Goal: Navigation & Orientation: Find specific page/section

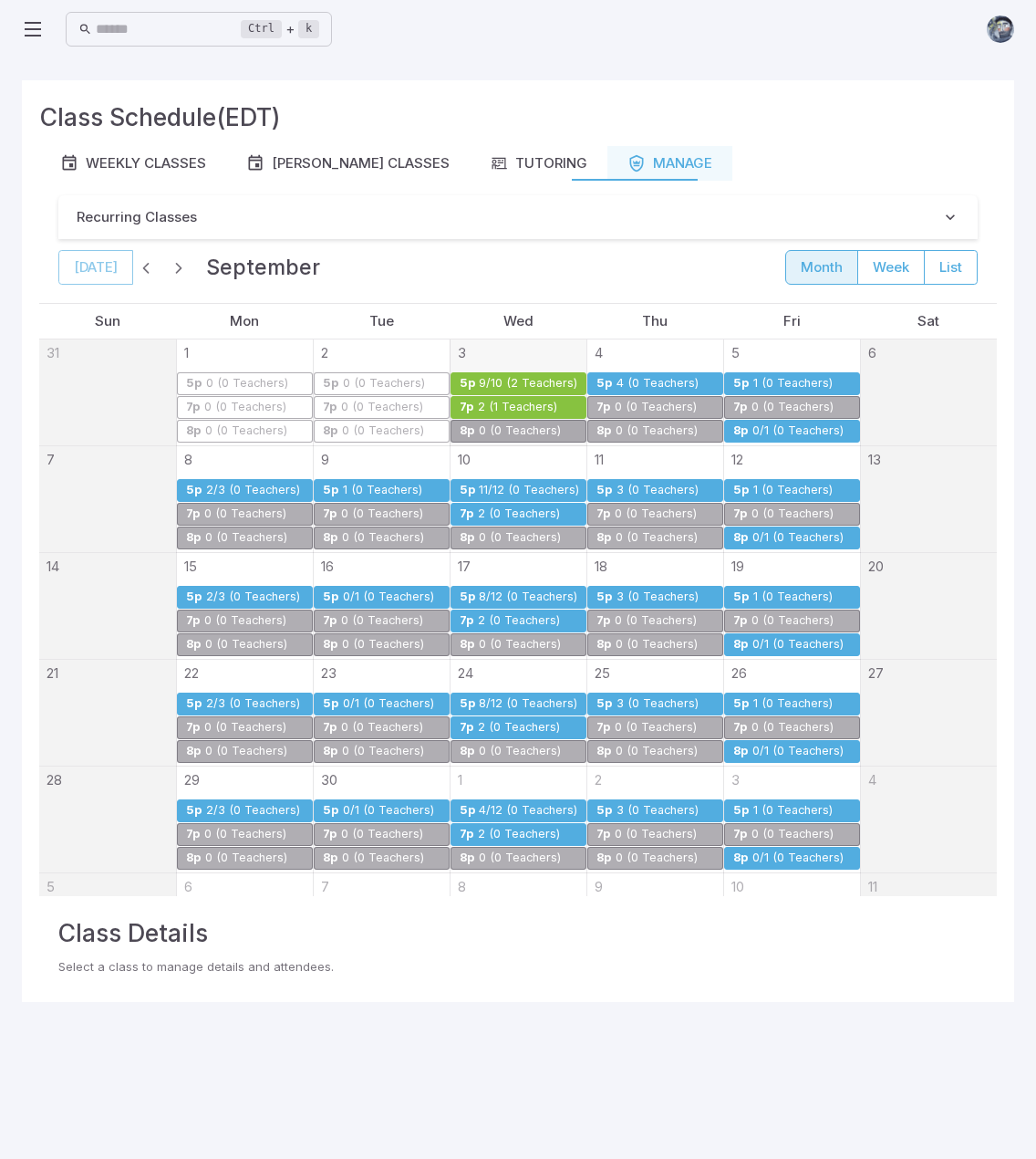
click at [459, 401] on div "7p" at bounding box center [467, 408] width 16 height 14
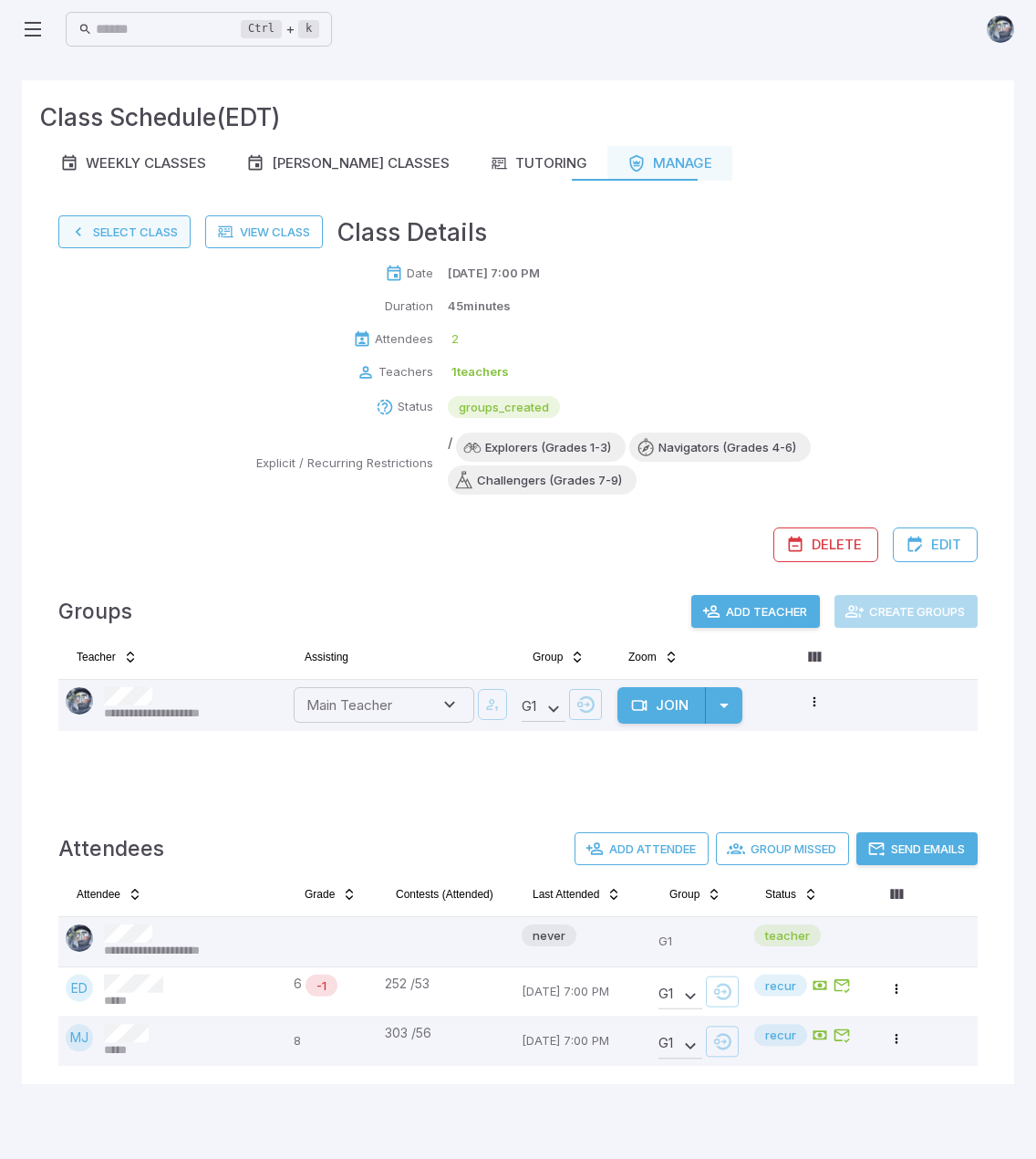
click at [75, 228] on icon "button" at bounding box center [78, 232] width 18 height 18
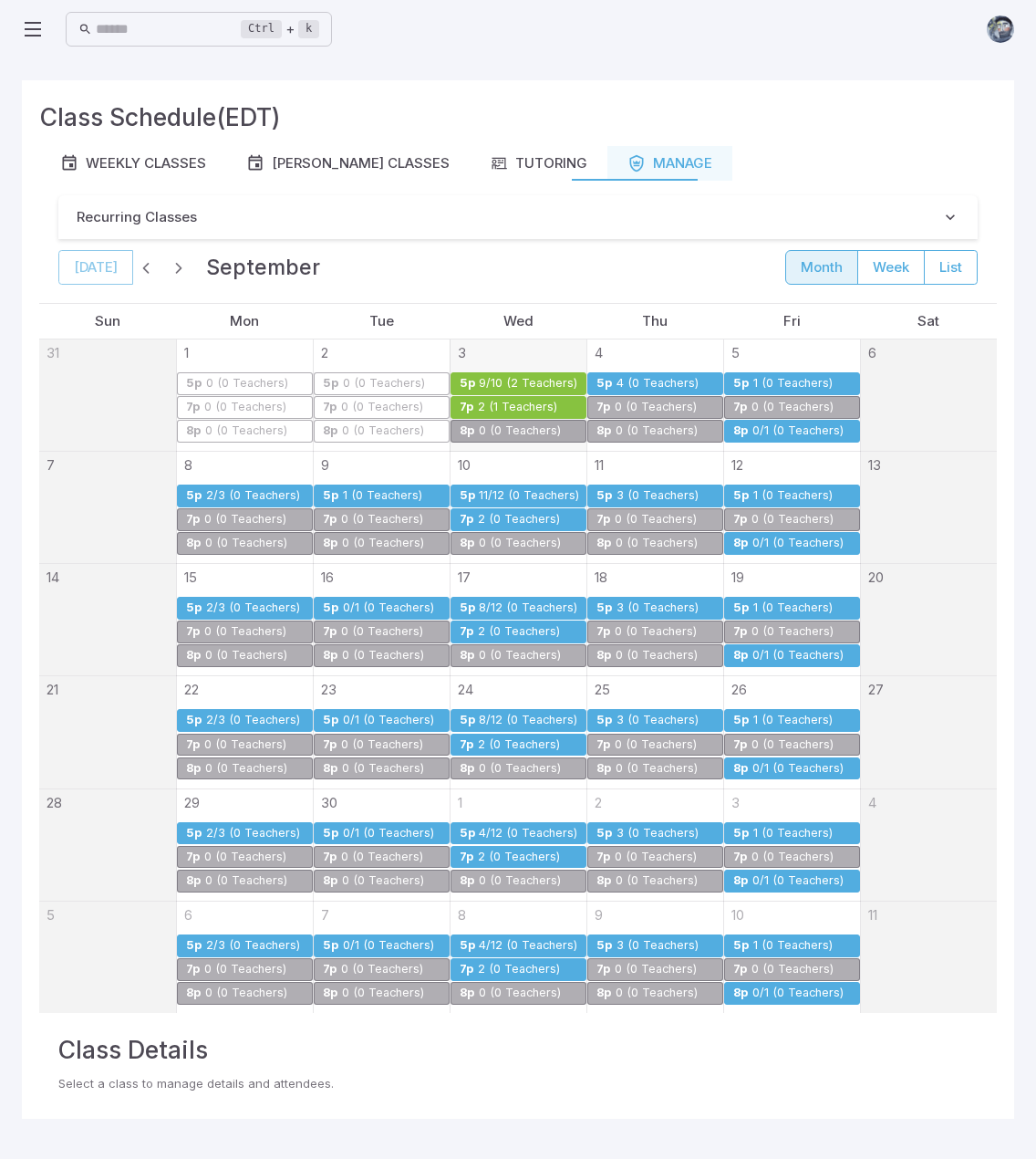
click at [489, 380] on div "9/10 (2 Teachers)" at bounding box center [527, 384] width 99 height 14
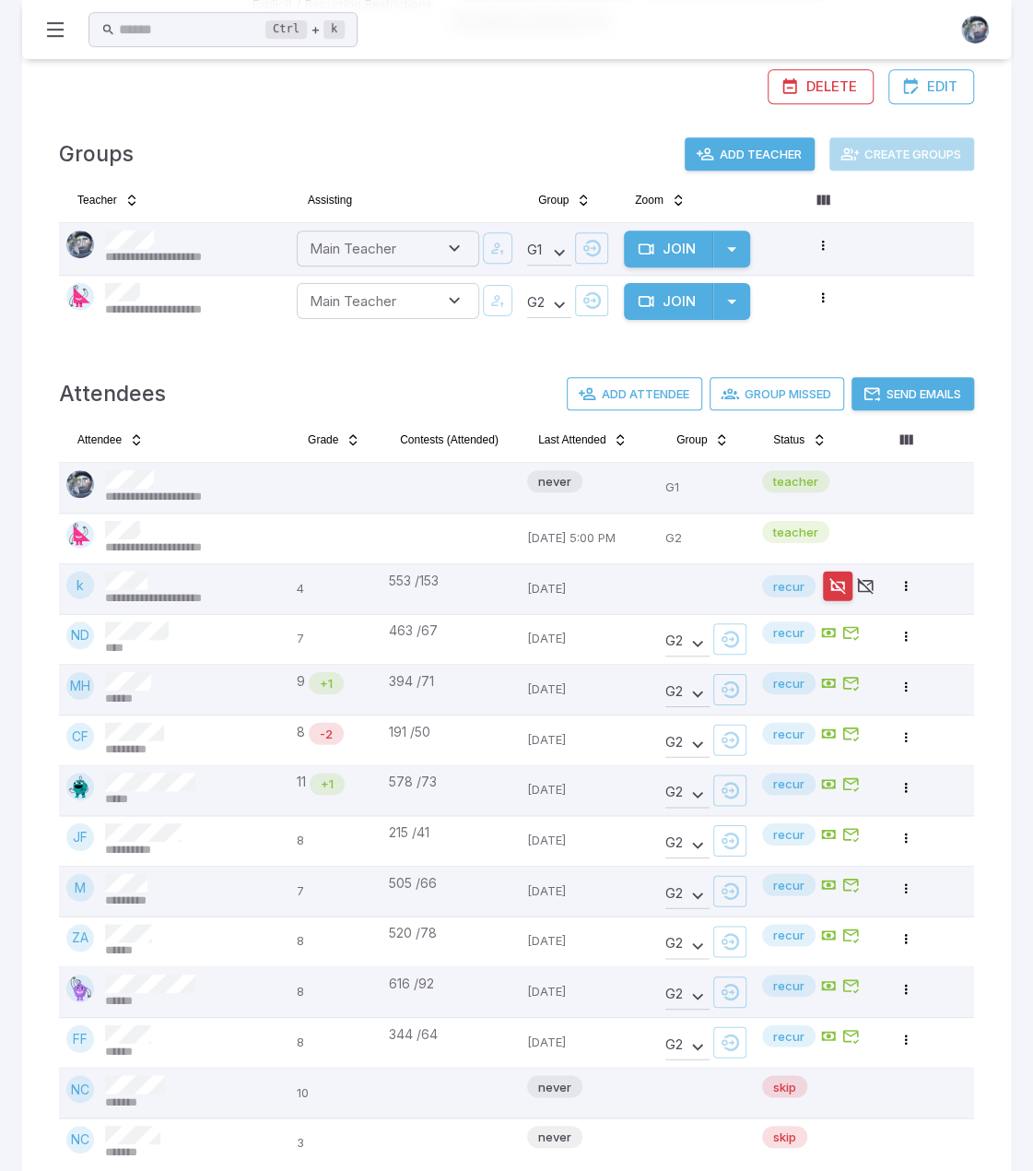
scroll to position [500, 0]
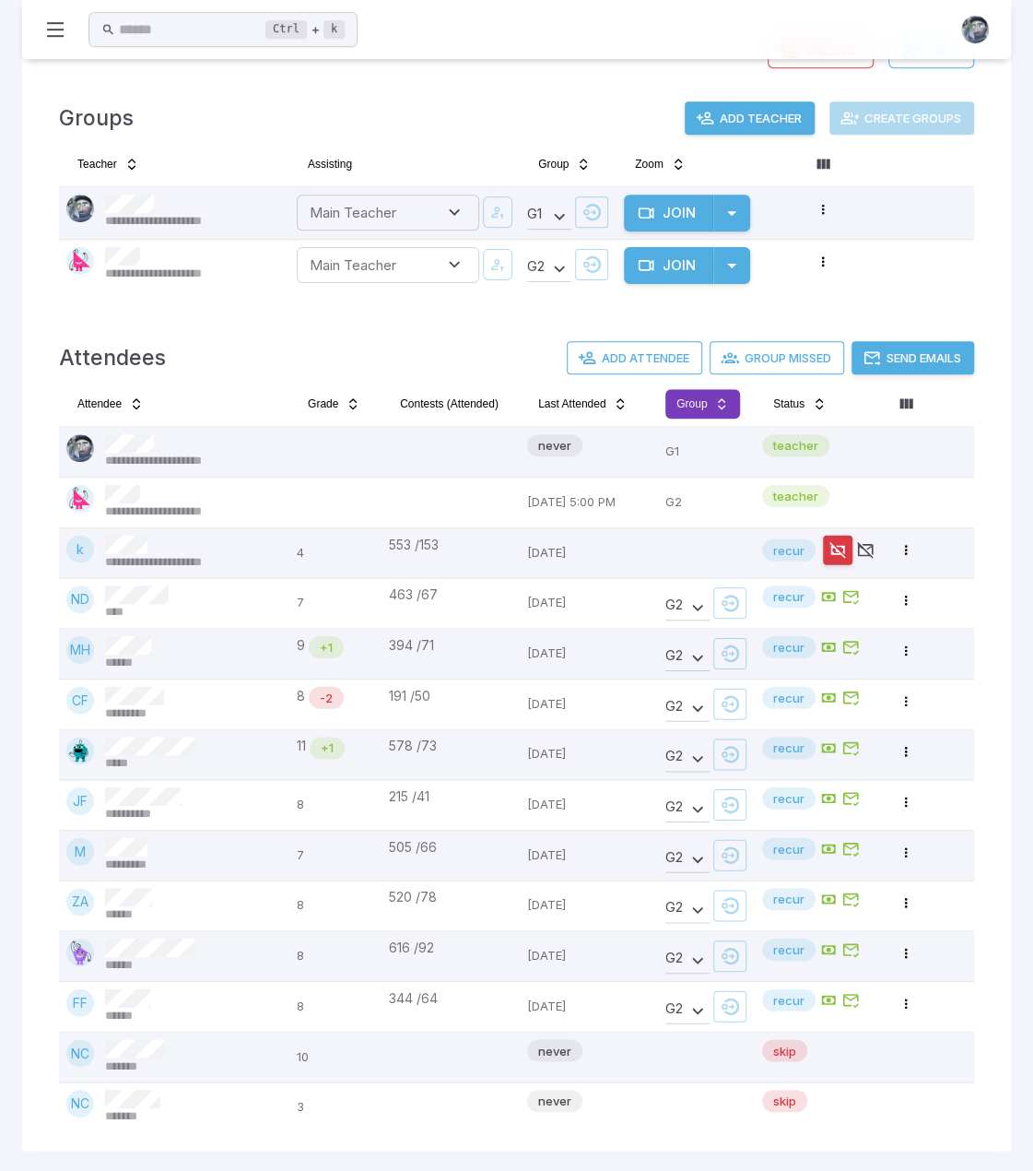
click at [712, 412] on html "**********" at bounding box center [516, 336] width 1033 height 1672
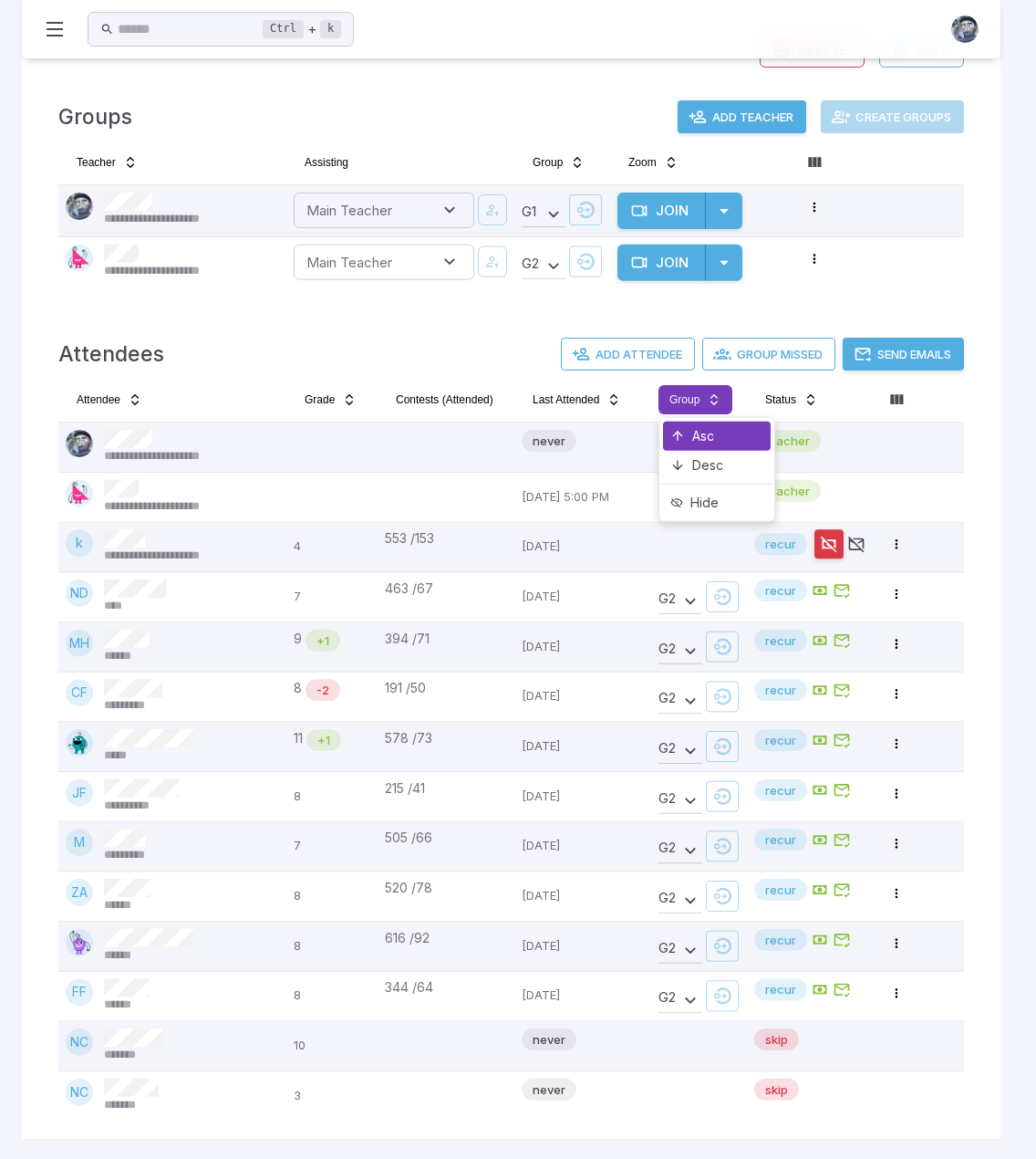
click at [694, 432] on div "Asc" at bounding box center [716, 436] width 108 height 30
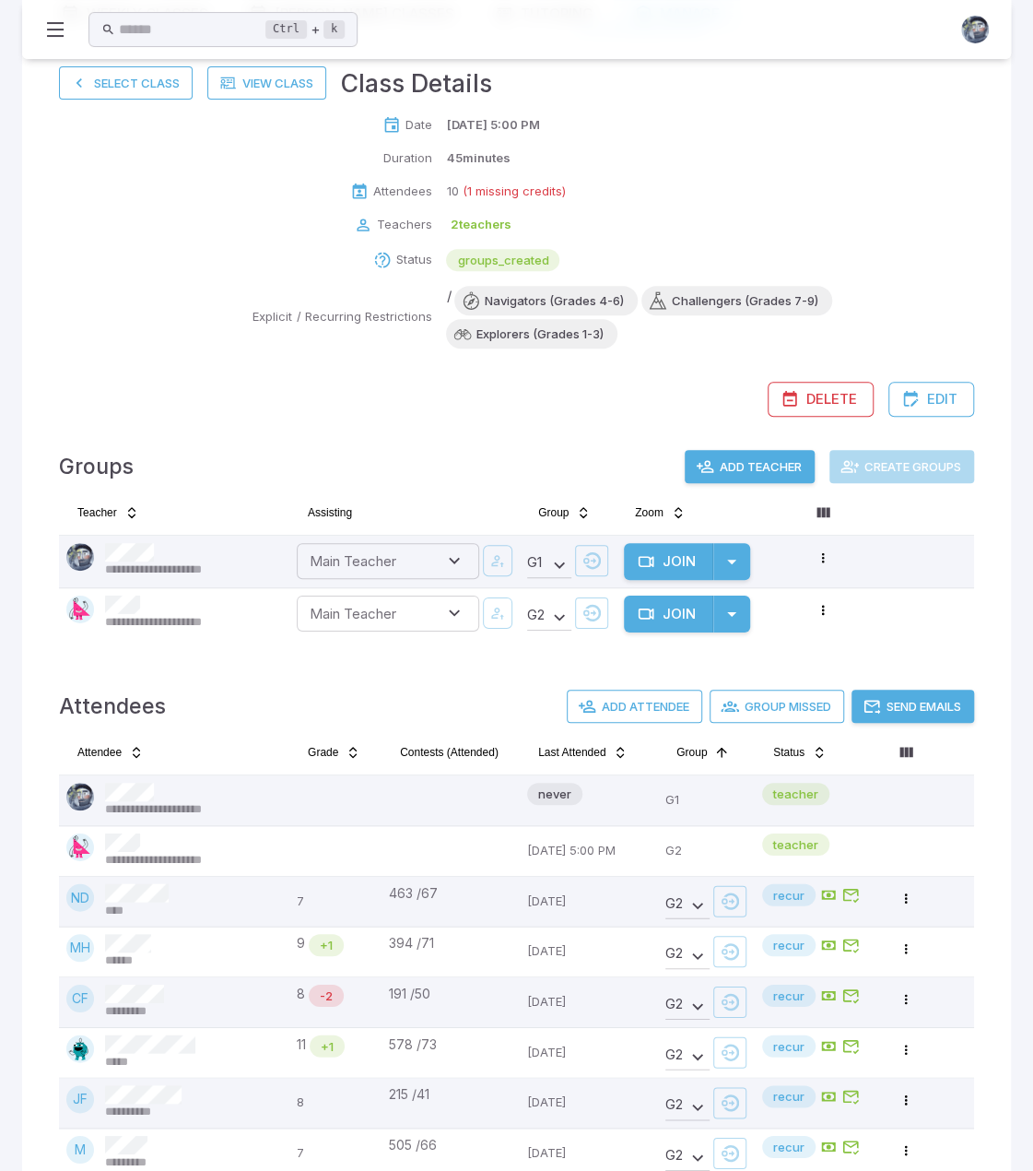
scroll to position [131, 0]
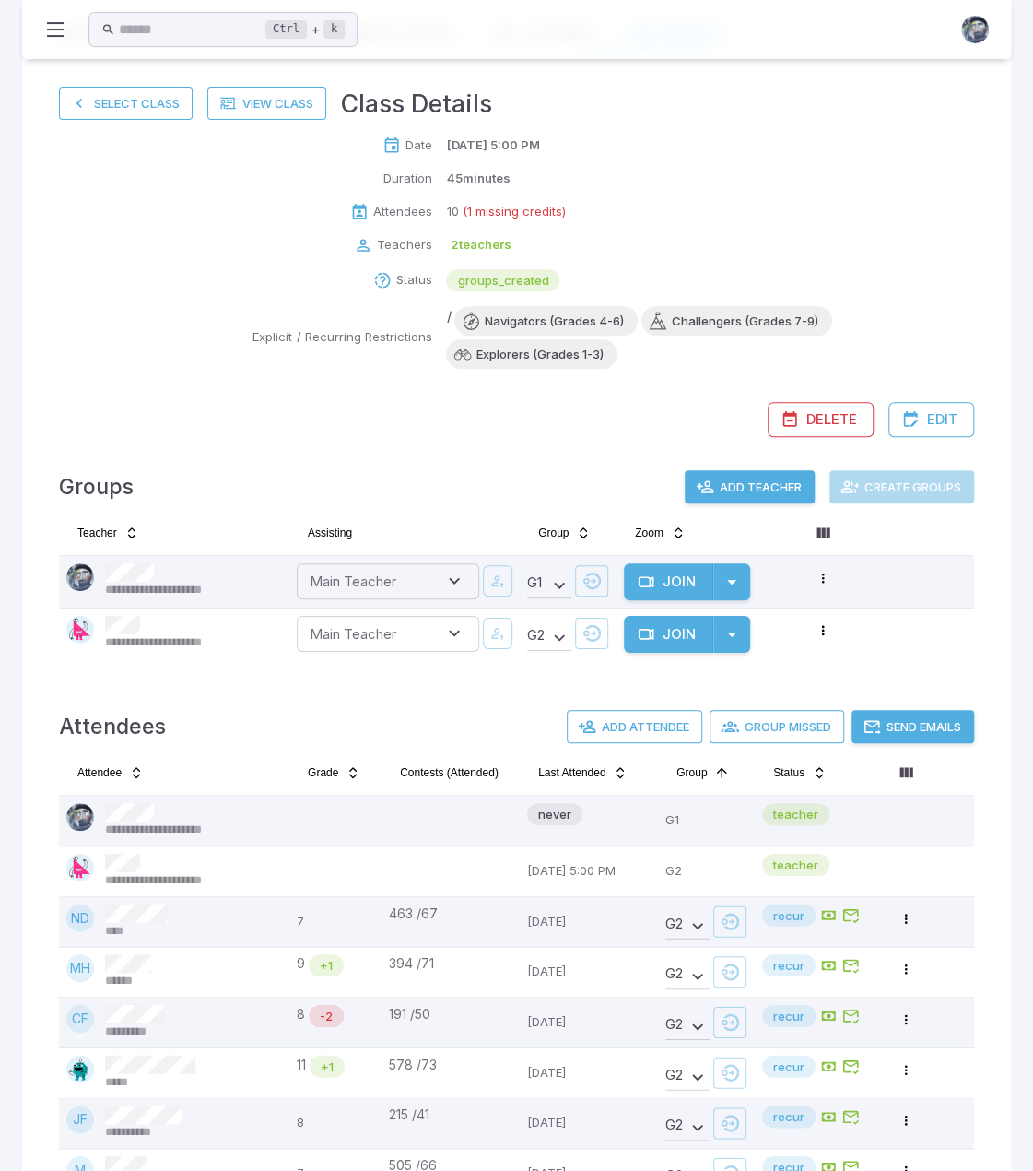
drag, startPoint x: 133, startPoint y: 84, endPoint x: 120, endPoint y: 86, distance: 13.0
click at [133, 85] on div "Select Class View Class Class Details" at bounding box center [516, 103] width 915 height 37
click at [125, 95] on button "Select Class" at bounding box center [126, 103] width 134 height 33
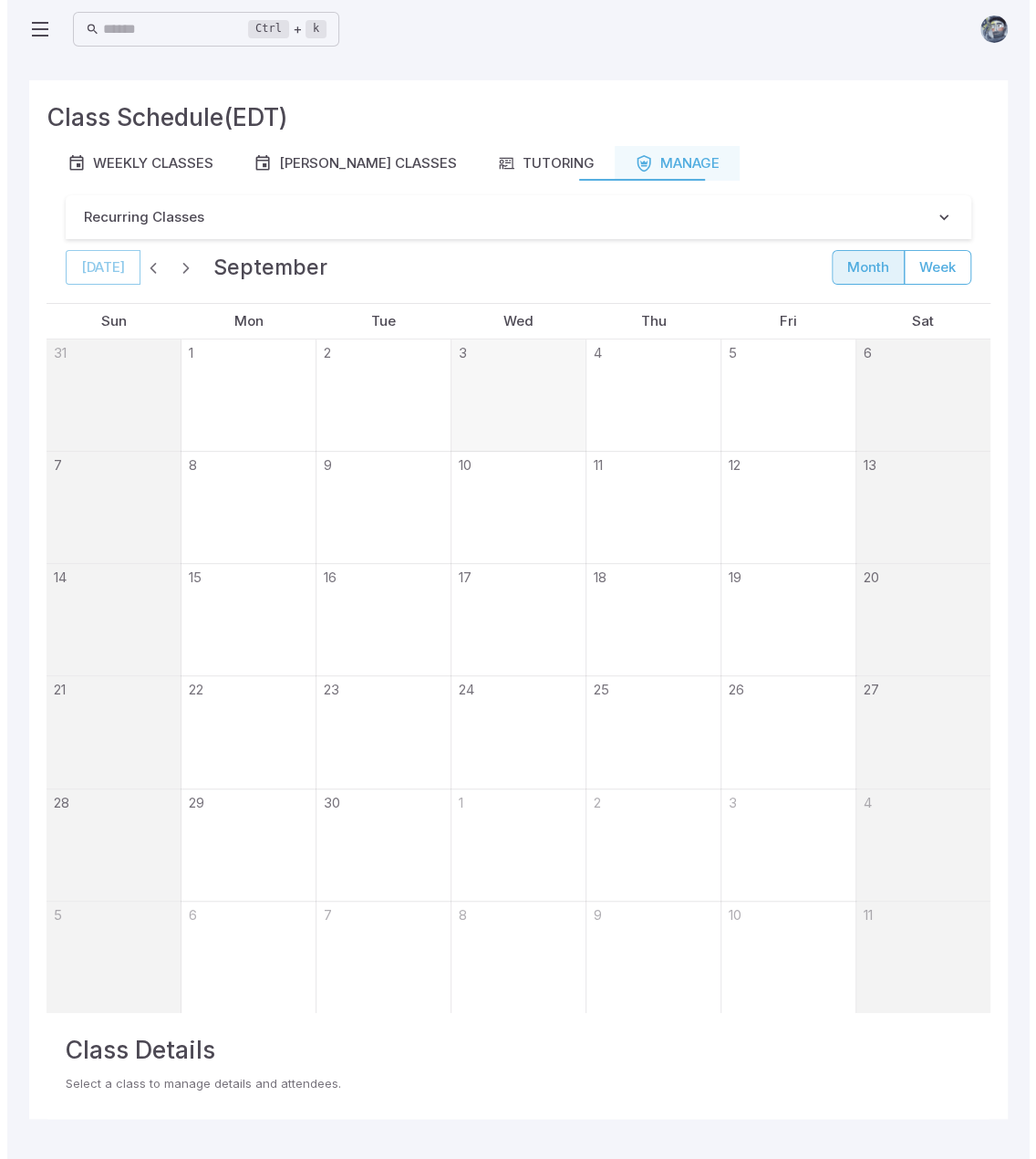
scroll to position [0, 0]
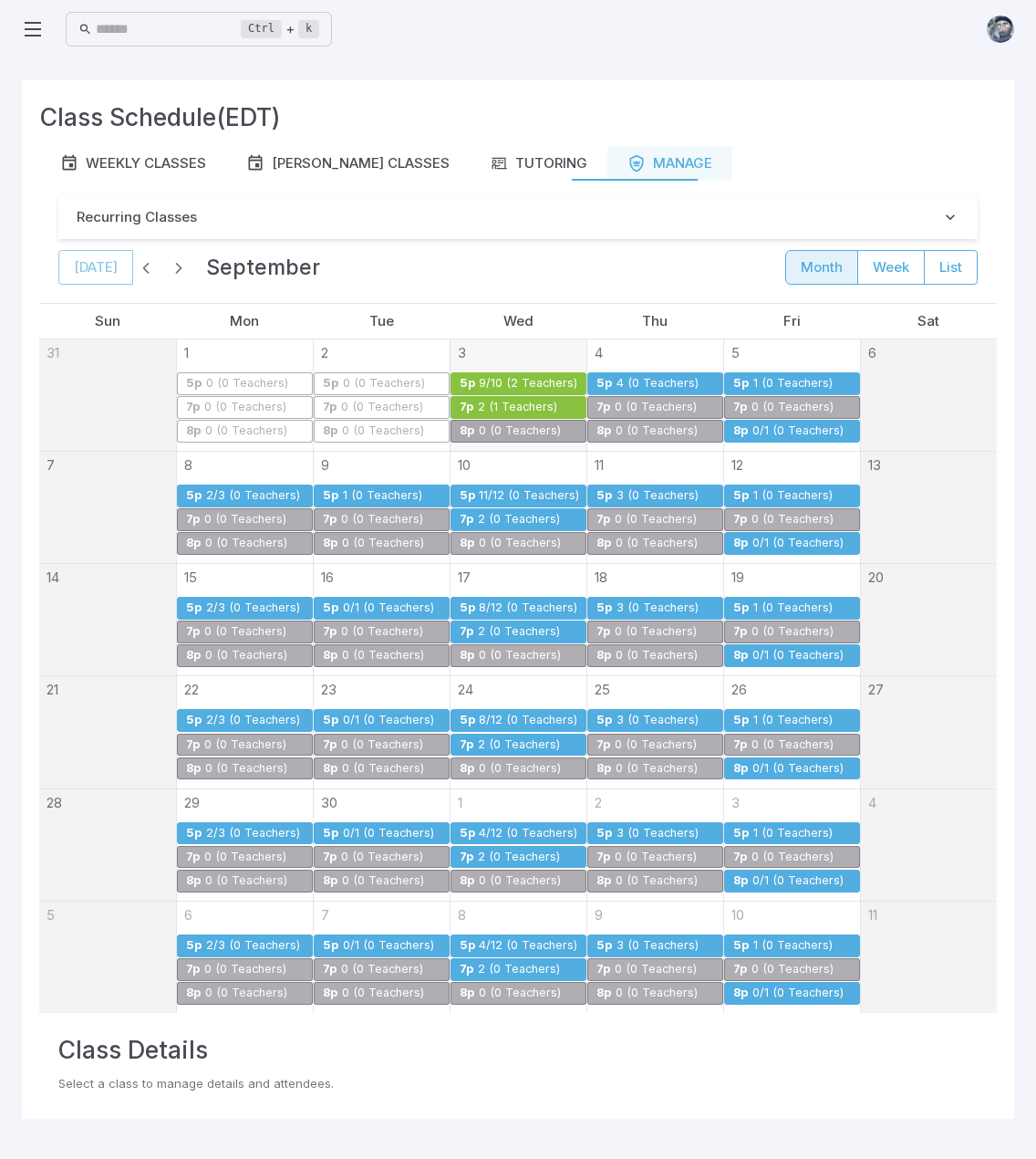
click at [471, 396] on link "7p 2 (1 Teachers)" at bounding box center [518, 407] width 136 height 23
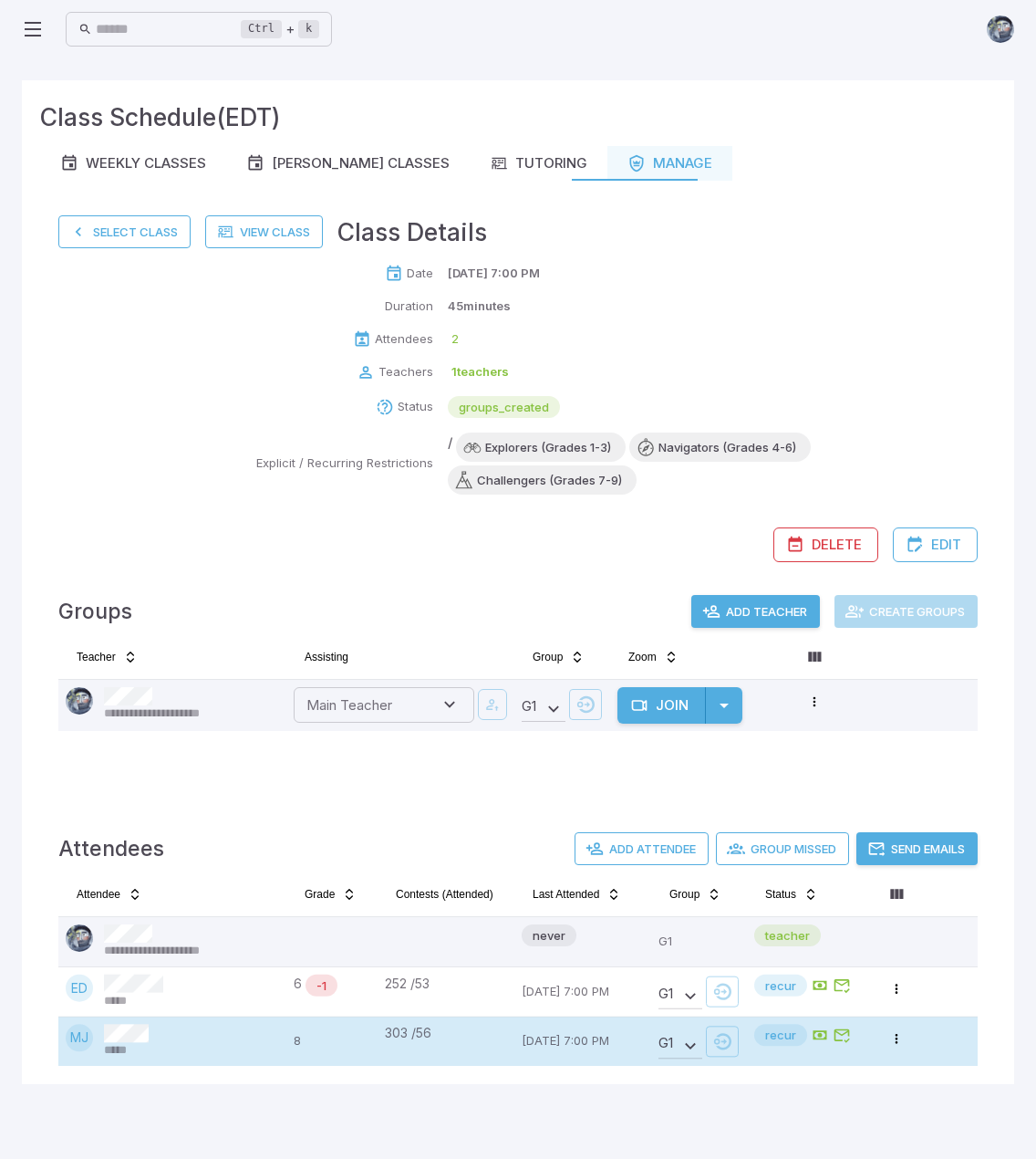
click at [219, 1028] on div "MJ *****" at bounding box center [172, 1040] width 214 height 35
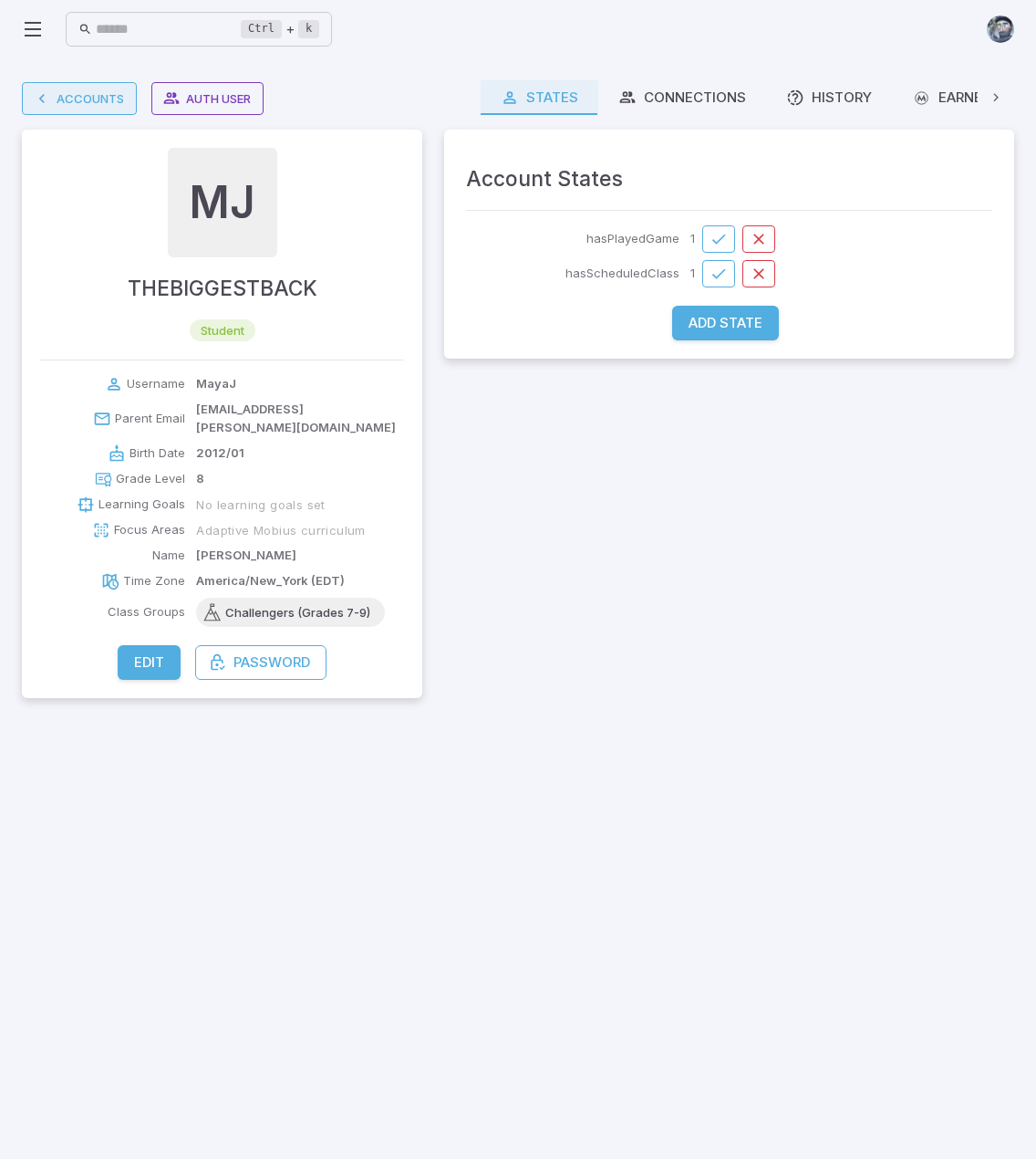
click at [88, 99] on link "Accounts" at bounding box center [79, 98] width 115 height 33
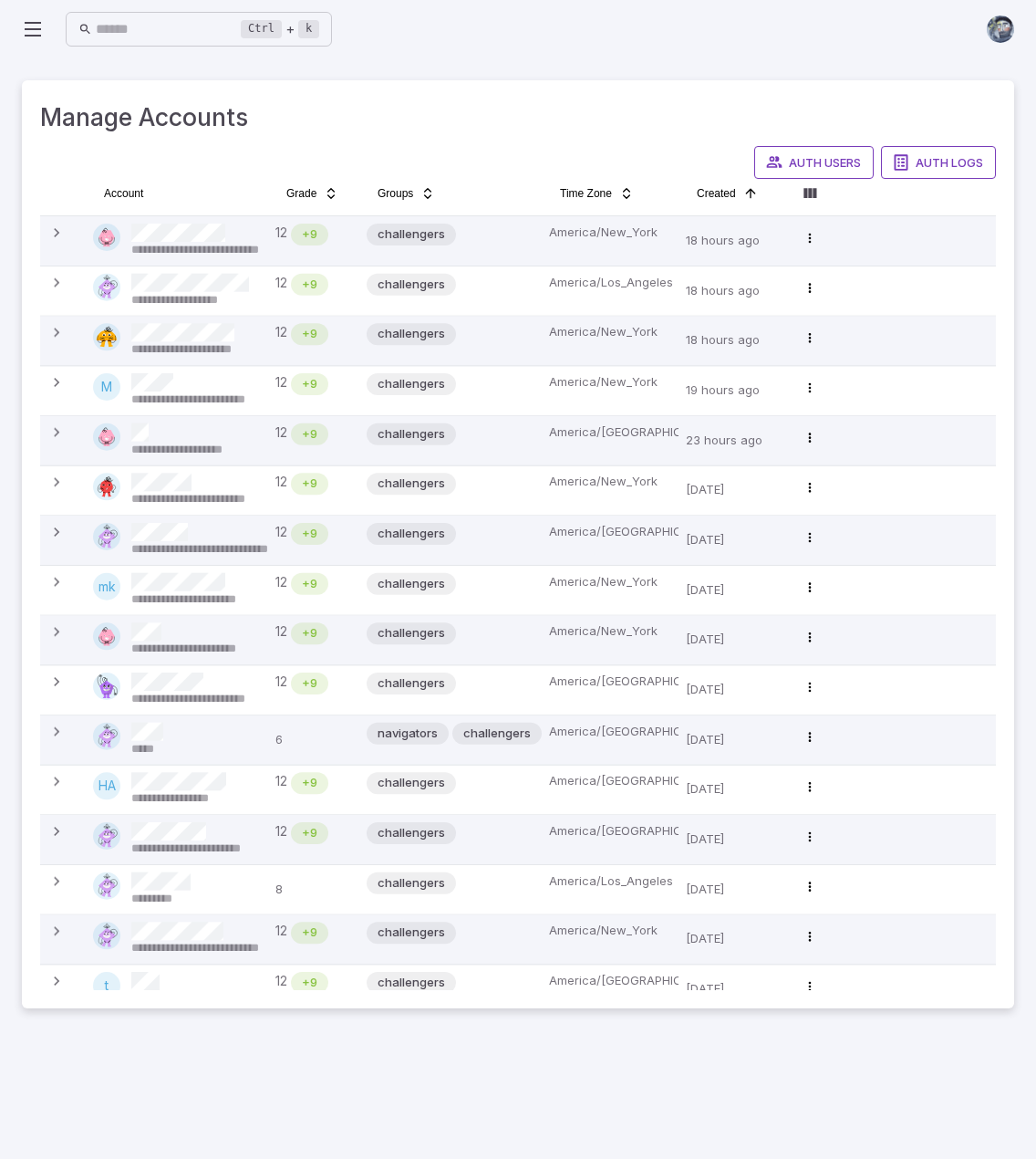
click at [41, 30] on icon at bounding box center [33, 29] width 22 height 22
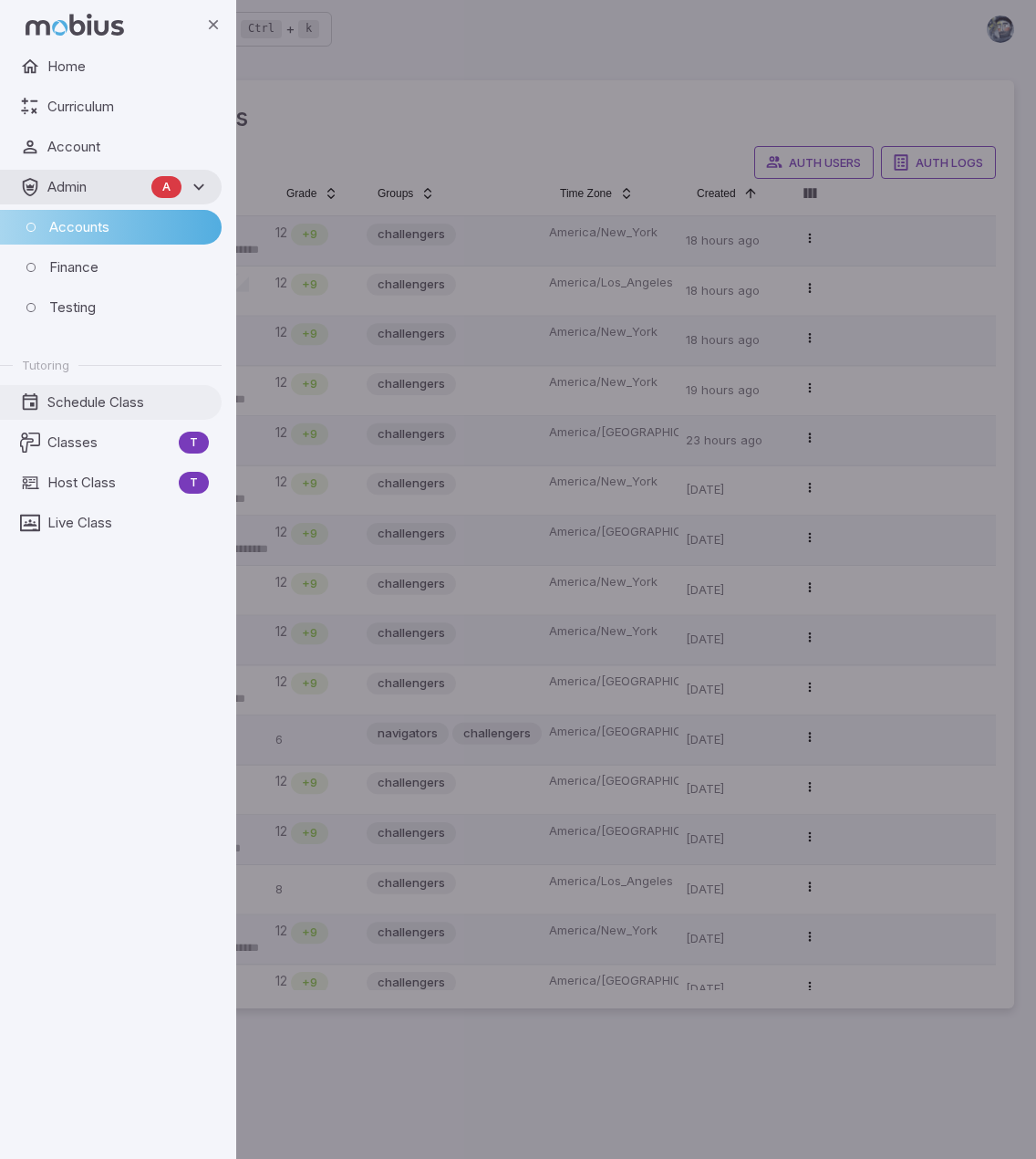
click at [63, 403] on span "Schedule Class" at bounding box center [128, 402] width 161 height 20
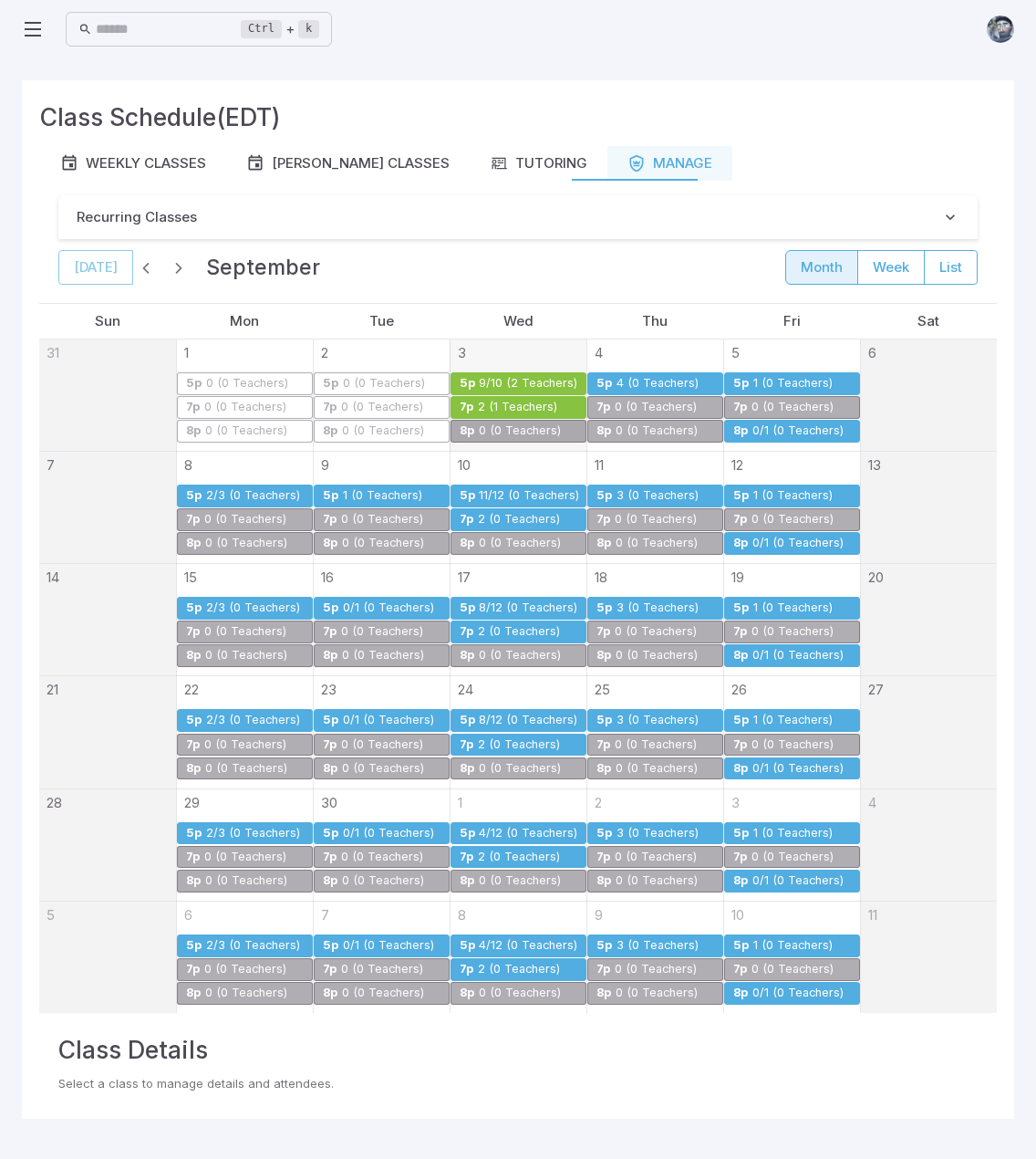
click at [533, 403] on div "2 (1 Teachers)" at bounding box center [518, 408] width 81 height 14
